Goal: Task Accomplishment & Management: Use online tool/utility

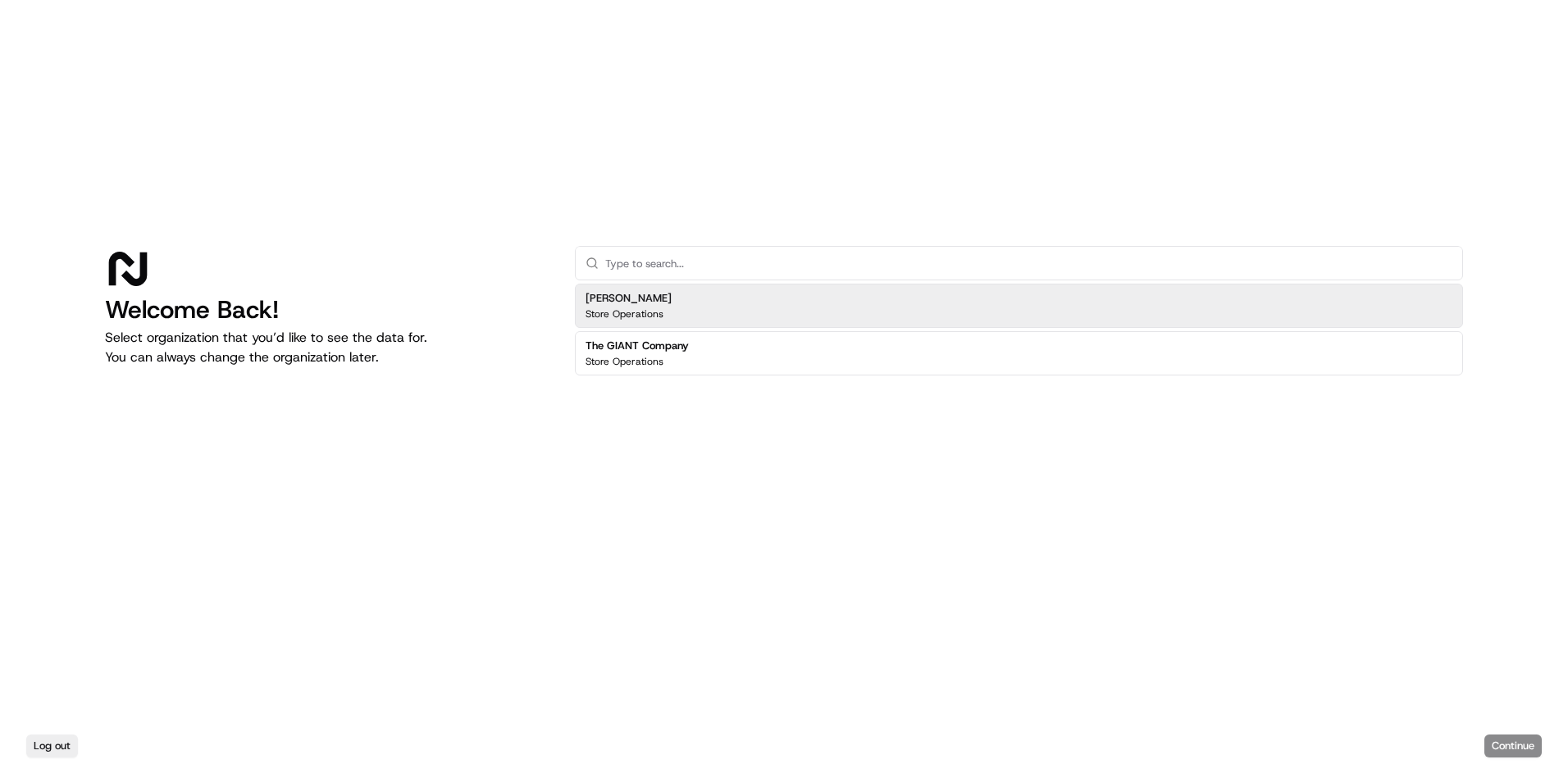
click at [807, 296] on div "[PERSON_NAME] Store Operations" at bounding box center [1019, 306] width 888 height 44
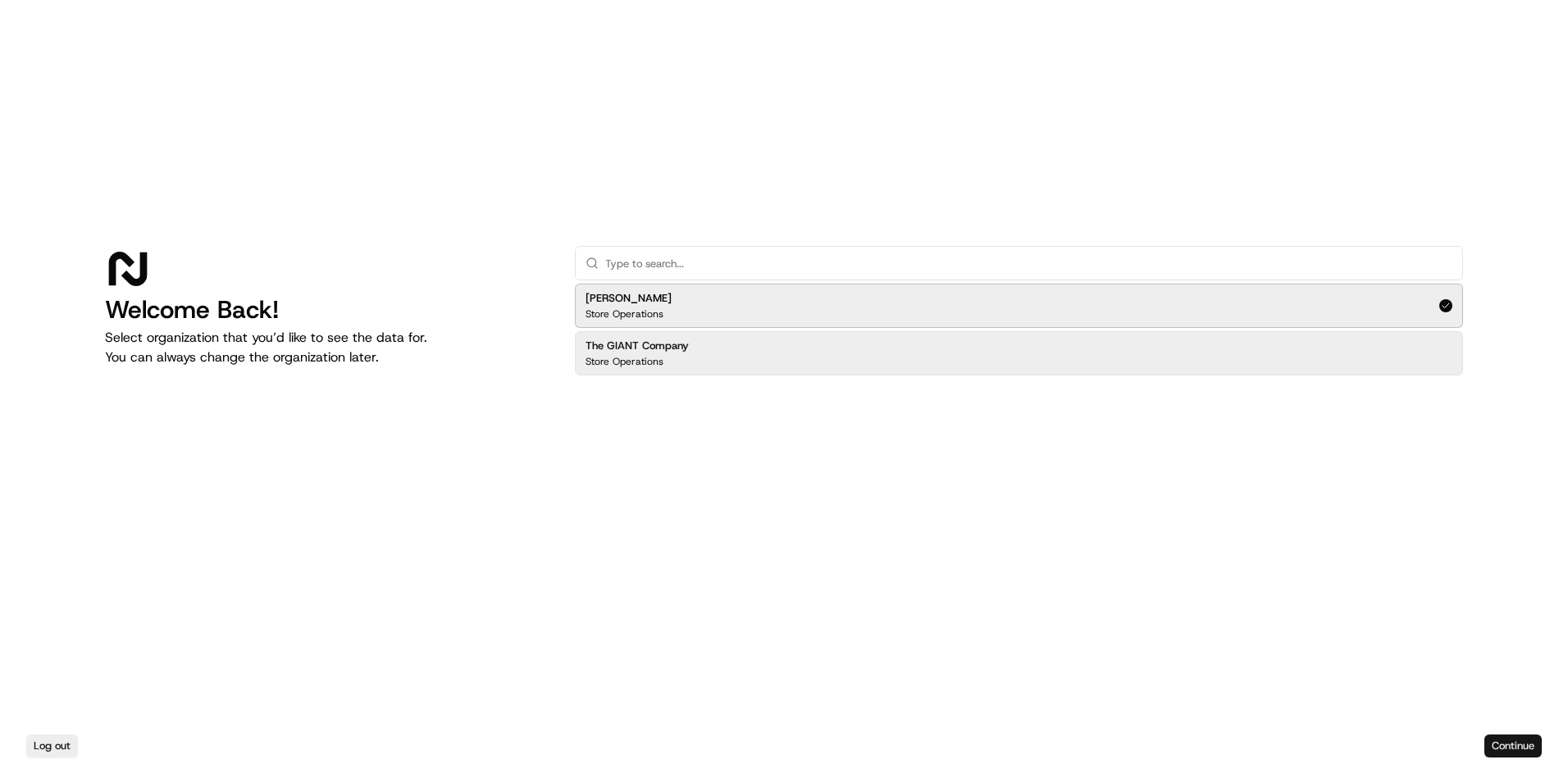
click at [1527, 740] on button "Continue" at bounding box center [1512, 745] width 58 height 23
